Goal: Navigation & Orientation: Find specific page/section

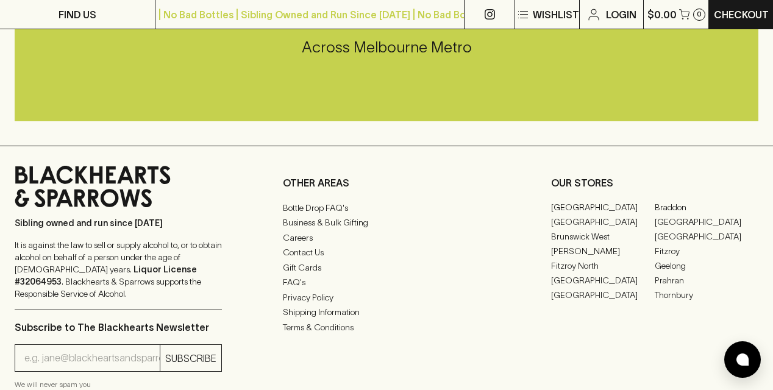
scroll to position [2986, 0]
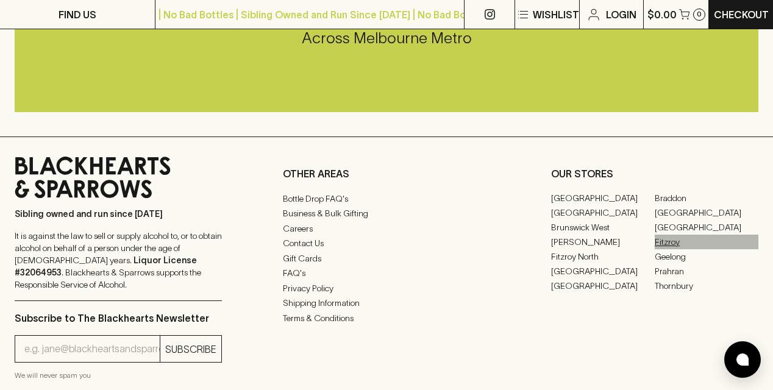
click at [671, 249] on link "Fitzroy" at bounding box center [706, 242] width 104 height 15
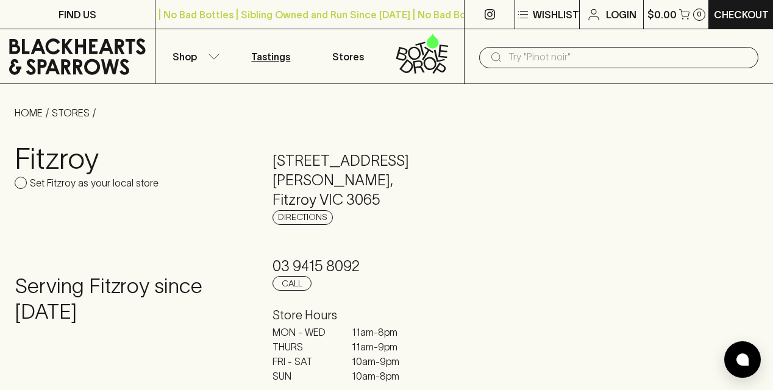
click at [277, 59] on p "Tastings" at bounding box center [270, 56] width 39 height 15
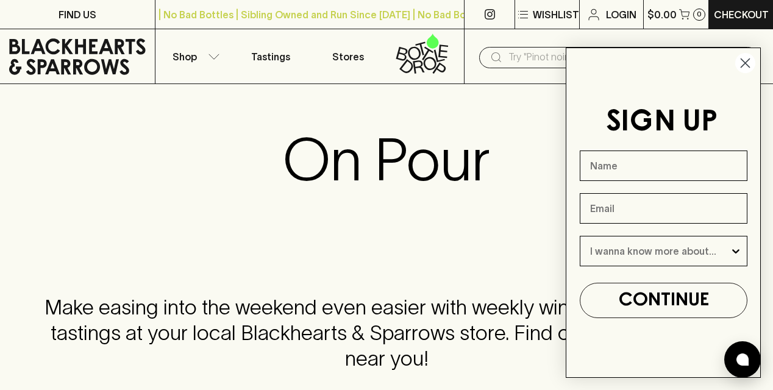
click at [745, 60] on circle "Close dialog" at bounding box center [745, 63] width 20 height 20
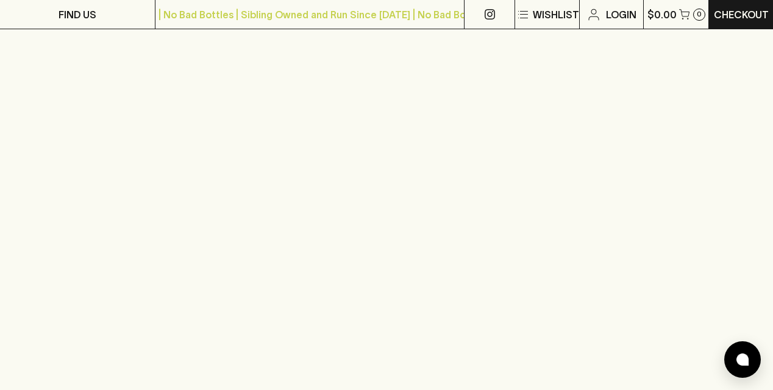
scroll to position [436, 0]
click at [523, 14] on icon "button" at bounding box center [524, 14] width 8 height 1
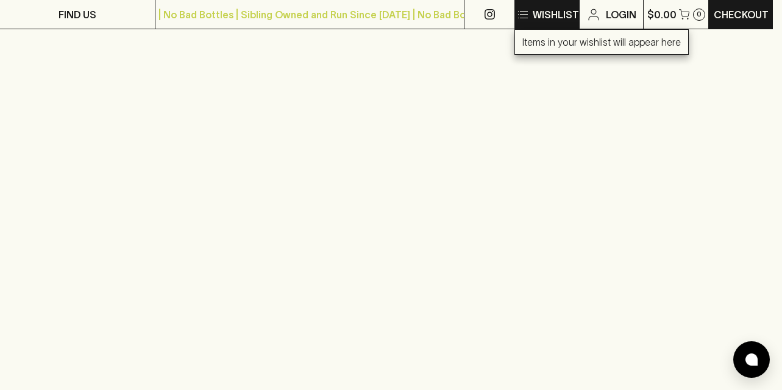
click at [523, 14] on div at bounding box center [391, 195] width 782 height 390
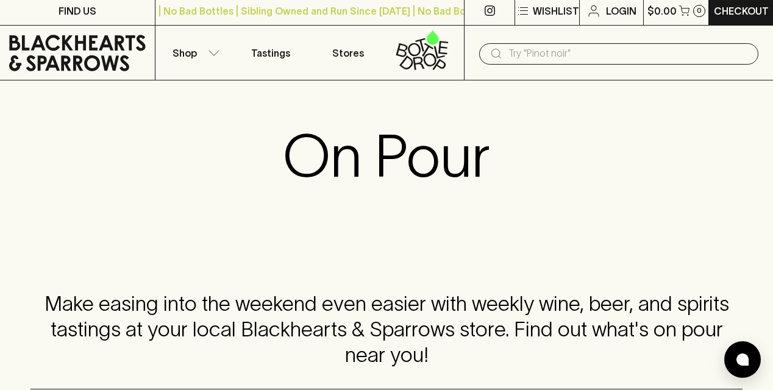
scroll to position [0, 0]
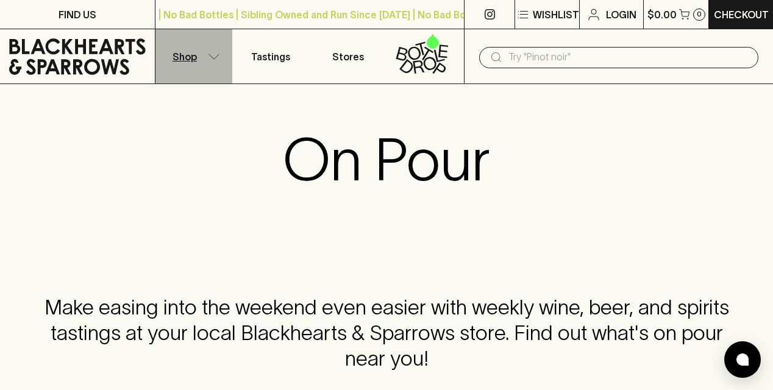
click at [180, 60] on p "Shop" at bounding box center [184, 56] width 24 height 15
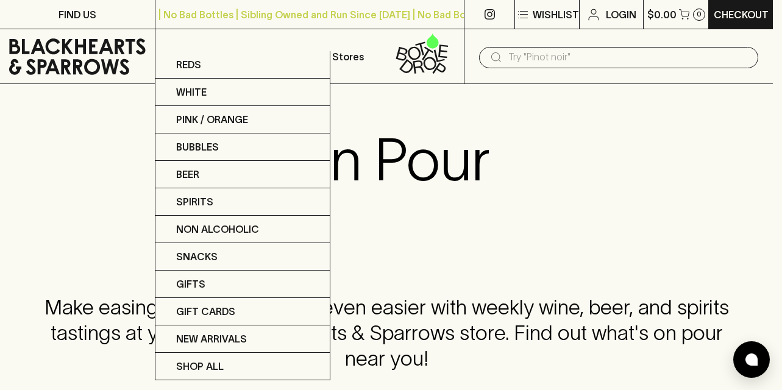
click at [625, 141] on div at bounding box center [391, 195] width 782 height 390
